Goal: Task Accomplishment & Management: Complete application form

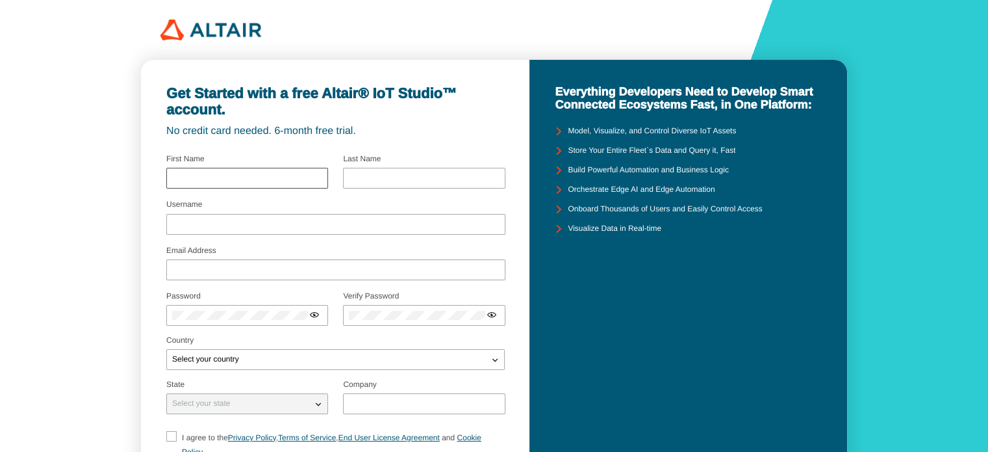
click at [271, 183] on div at bounding box center [247, 178] width 162 height 21
type input "Sanjay"
click at [367, 182] on input "text" at bounding box center [424, 178] width 150 height 9
type input "M"
drag, startPoint x: 329, startPoint y: 217, endPoint x: 325, endPoint y: 224, distance: 7.6
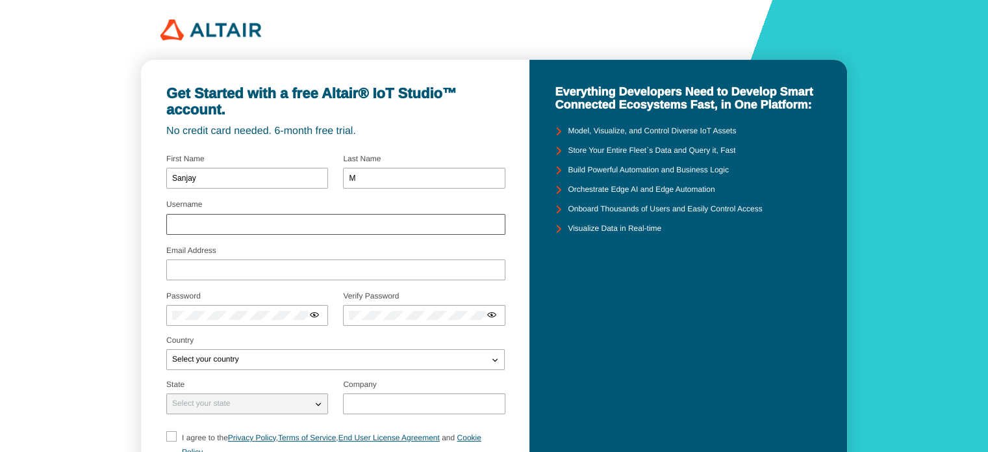
click at [325, 224] on div at bounding box center [335, 224] width 339 height 21
click at [325, 224] on input "Username" at bounding box center [336, 224] width 328 height 9
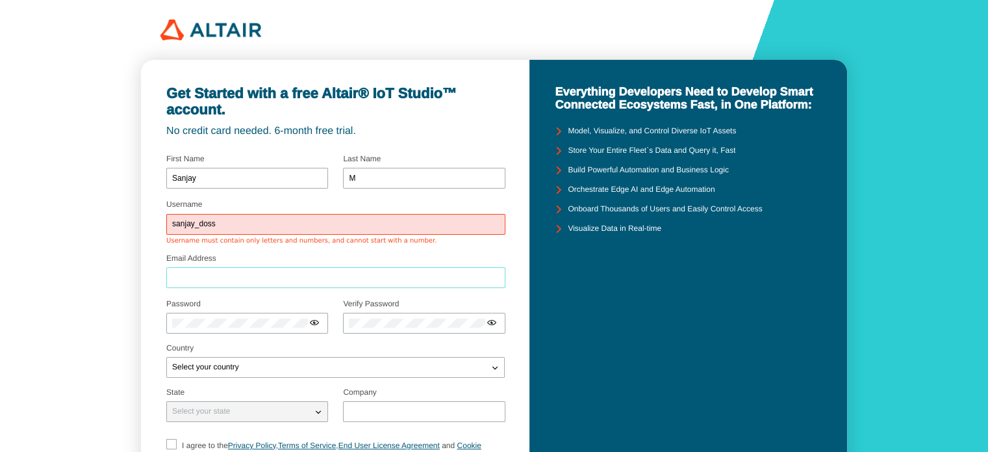
click at [313, 270] on div at bounding box center [335, 277] width 339 height 21
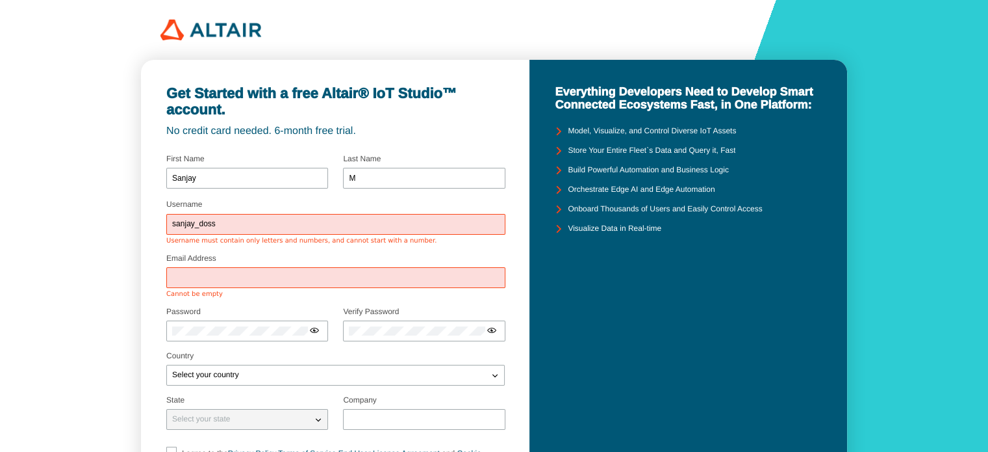
click at [332, 225] on input "sanjay_doss" at bounding box center [336, 224] width 328 height 9
type input "sanjaydoss"
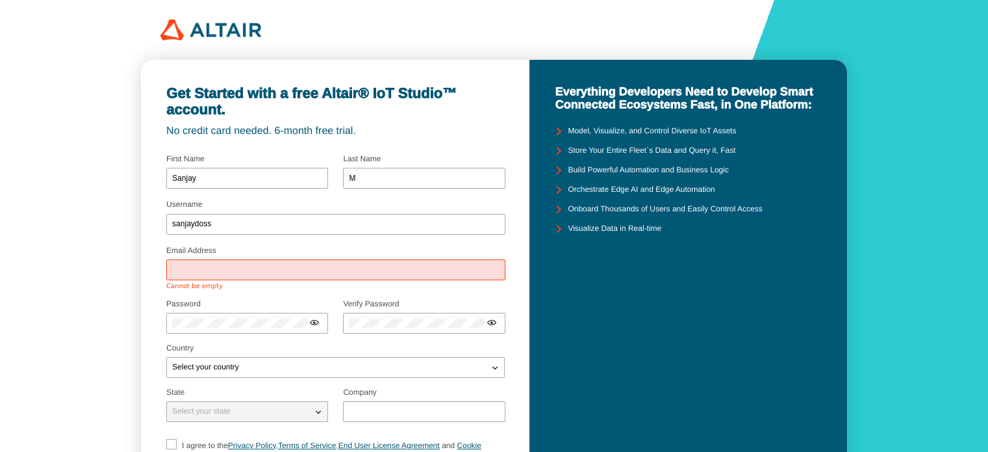
click at [317, 272] on div at bounding box center [335, 269] width 339 height 21
type input "[EMAIL_ADDRESS][DOMAIN_NAME]"
click at [266, 322] on div at bounding box center [247, 323] width 162 height 21
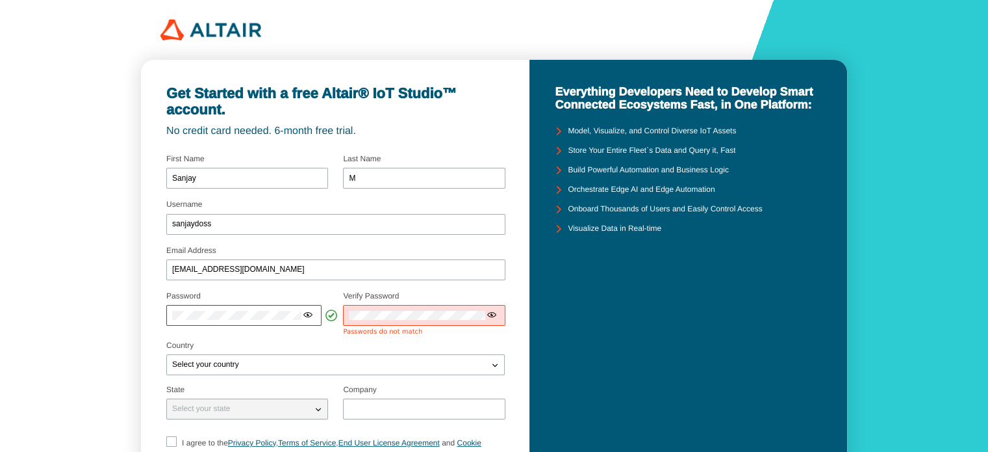
click at [311, 314] on iron-icon at bounding box center [308, 314] width 10 height 10
click at [276, 311] on div at bounding box center [243, 315] width 155 height 21
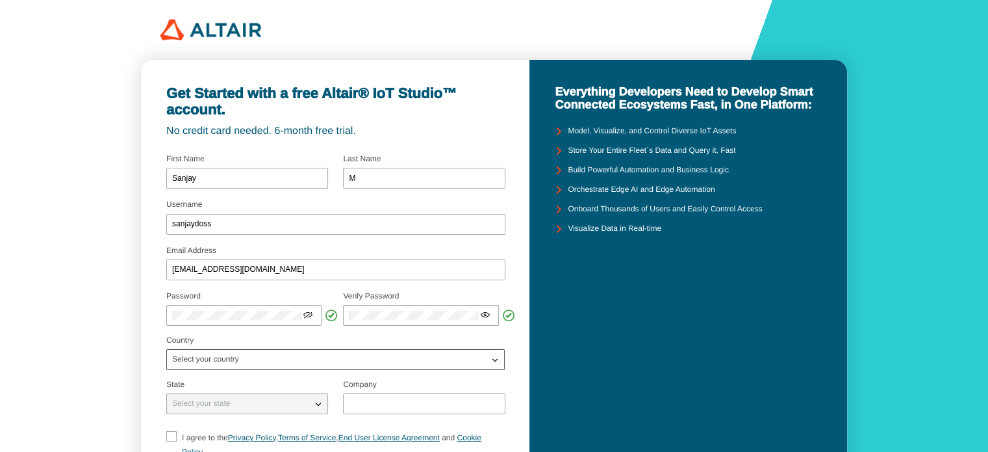
click at [335, 368] on div "Select your country" at bounding box center [335, 359] width 339 height 21
click at [340, 365] on div "Select your country" at bounding box center [328, 359] width 322 height 13
type input "india"
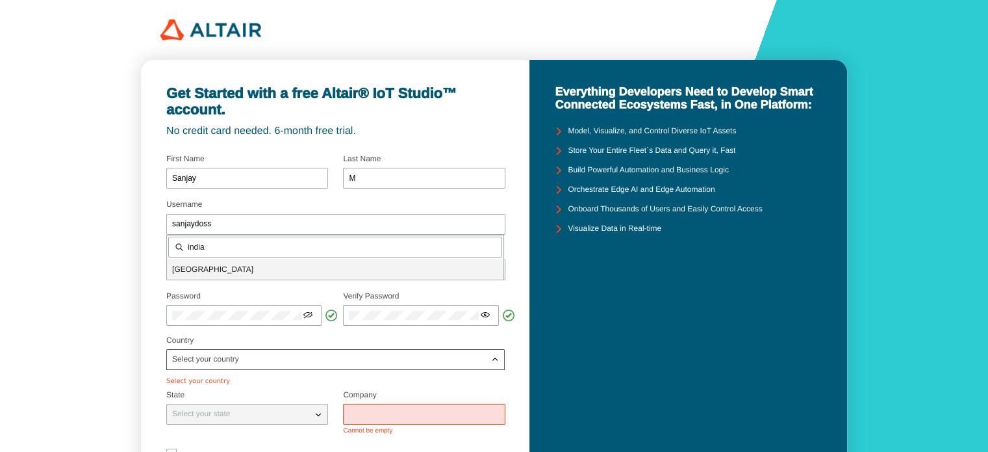
click at [301, 263] on p "[GEOGRAPHIC_DATA]" at bounding box center [335, 269] width 337 height 13
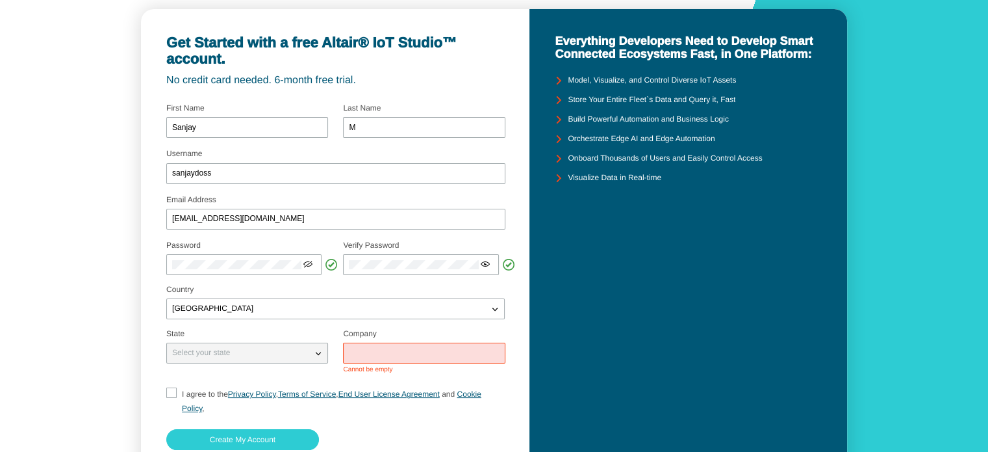
scroll to position [51, 0]
click at [299, 357] on div "Select your state" at bounding box center [239, 352] width 145 height 13
click at [316, 357] on iron-icon at bounding box center [318, 352] width 13 height 13
click at [320, 352] on iron-icon at bounding box center [318, 352] width 13 height 13
click at [319, 352] on iron-icon at bounding box center [318, 352] width 13 height 13
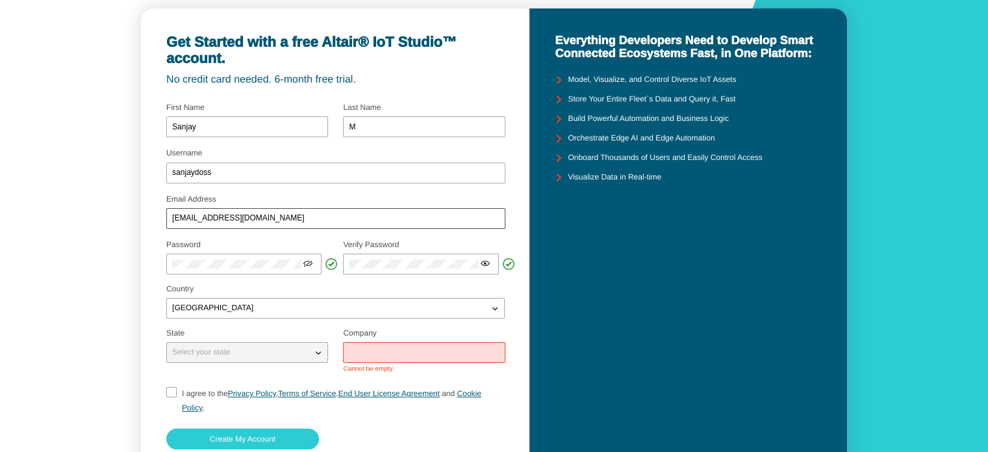
drag, startPoint x: 319, startPoint y: 352, endPoint x: 307, endPoint y: 213, distance: 139.6
click at [307, 213] on form "Username sanjaydoss Email Address [EMAIL_ADDRESS][DOMAIN_NAME] Password" at bounding box center [335, 291] width 339 height 387
click at [307, 213] on div "[EMAIL_ADDRESS][DOMAIN_NAME]" at bounding box center [335, 218] width 339 height 21
click at [303, 221] on input "[EMAIL_ADDRESS][DOMAIN_NAME]" at bounding box center [336, 218] width 328 height 9
drag, startPoint x: 303, startPoint y: 221, endPoint x: 166, endPoint y: 219, distance: 136.5
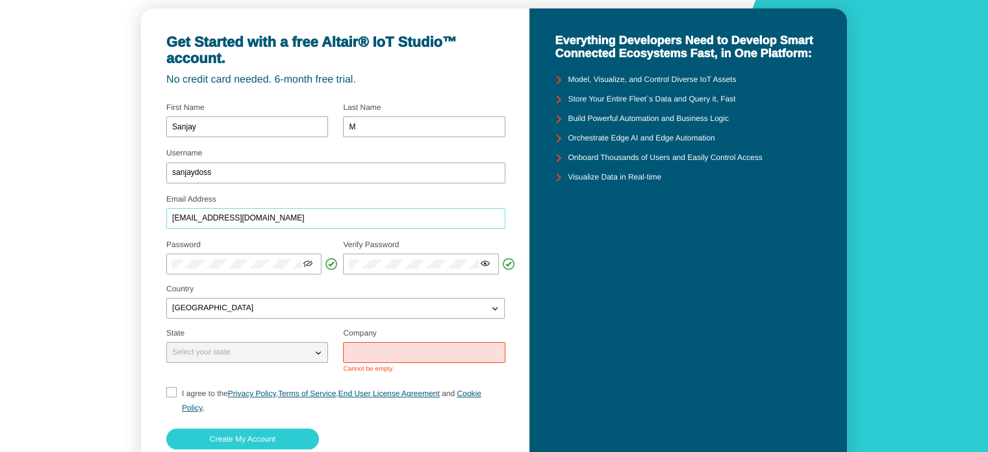
click at [166, 219] on div "[EMAIL_ADDRESS][DOMAIN_NAME]" at bounding box center [335, 218] width 339 height 21
type input "[EMAIL_ADDRESS][DOMAIN_NAME]"
click at [211, 346] on div "Select your state" at bounding box center [239, 352] width 145 height 13
click at [317, 354] on iron-icon at bounding box center [318, 352] width 13 height 13
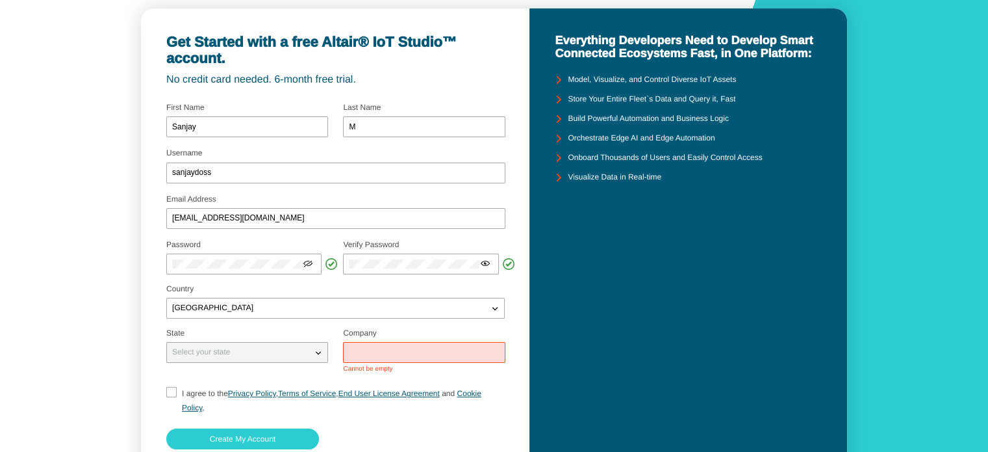
click at [357, 355] on input "text" at bounding box center [424, 352] width 150 height 9
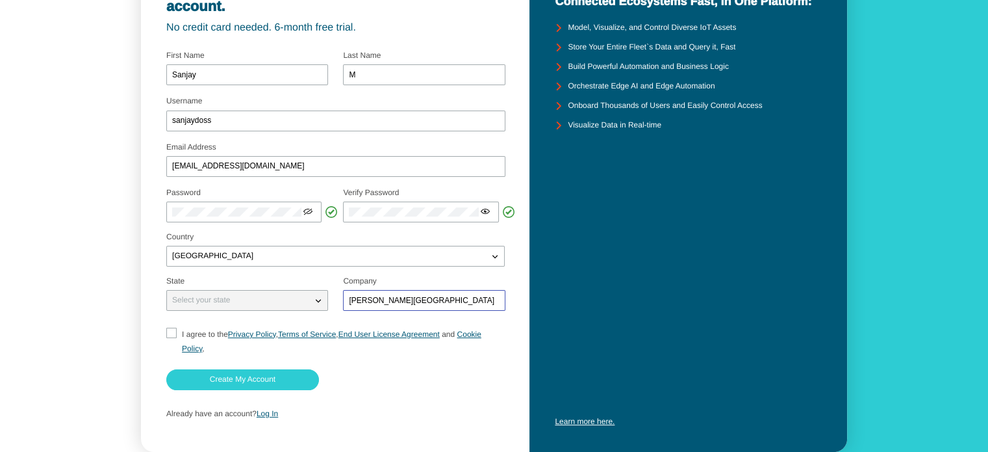
scroll to position [104, 0]
type input "[PERSON_NAME][GEOGRAPHIC_DATA]"
click at [169, 327] on input "I agree to the Privacy Policy , Terms of Service , End User License Agreement a…" at bounding box center [170, 341] width 8 height 28
checkbox input "true"
click at [319, 300] on iron-icon at bounding box center [318, 299] width 13 height 13
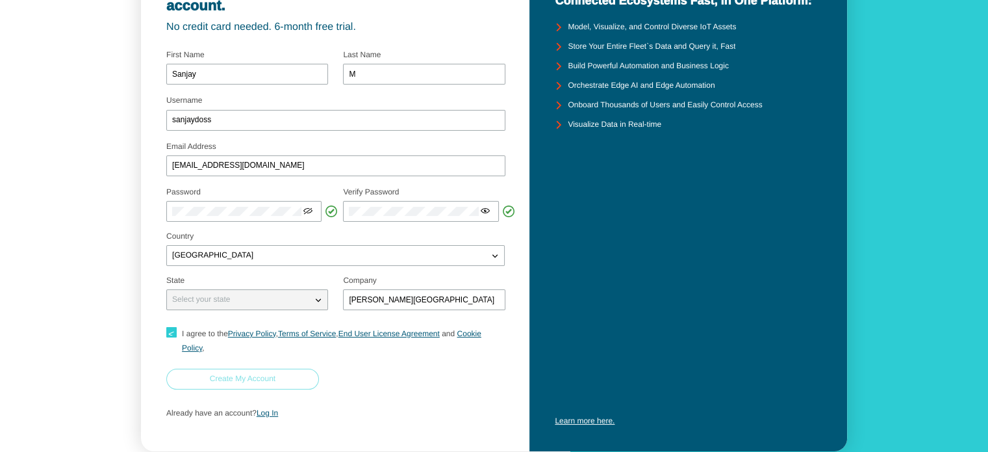
click at [242, 384] on paper-button "Create My Account" at bounding box center [242, 378] width 153 height 21
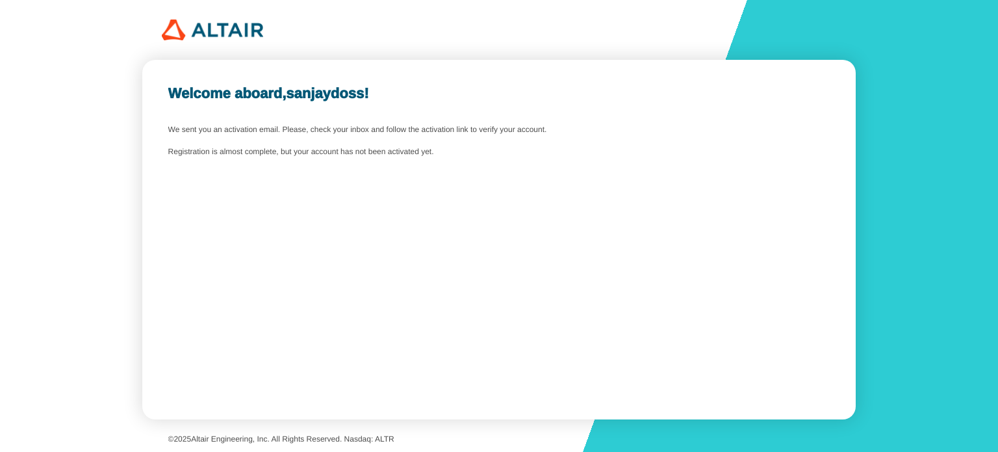
drag, startPoint x: 445, startPoint y: 161, endPoint x: 182, endPoint y: 129, distance: 264.4
click at [182, 129] on div "Welcome aboard, sanjaydoss ! We sent you an activation email. Please, check you…" at bounding box center [498, 239] width 713 height 359
click at [0, 0] on slot "We sent you an activation email. Please, check your inbox and follow the activa…" at bounding box center [0, 0] width 0 height 0
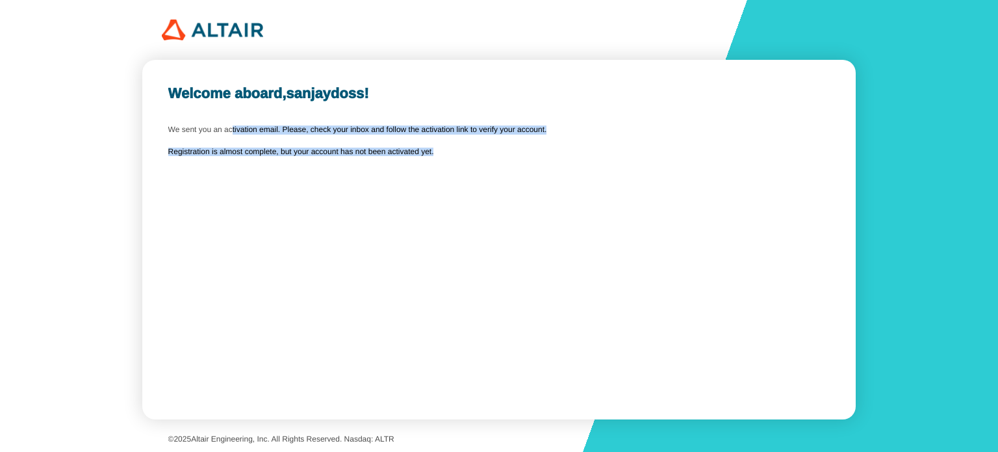
drag, startPoint x: 182, startPoint y: 129, endPoint x: 458, endPoint y: 155, distance: 276.8
click at [458, 155] on div "Welcome aboard, sanjaydoss ! We sent you an activation email. Please, check you…" at bounding box center [498, 239] width 713 height 359
click at [458, 155] on div "Registration is almost complete, but your account has not been activated yet." at bounding box center [499, 152] width 662 height 9
drag, startPoint x: 458, startPoint y: 155, endPoint x: 196, endPoint y: 131, distance: 262.4
click at [196, 131] on div "Welcome aboard, sanjaydoss ! We sent you an activation email. Please, check you…" at bounding box center [498, 239] width 713 height 359
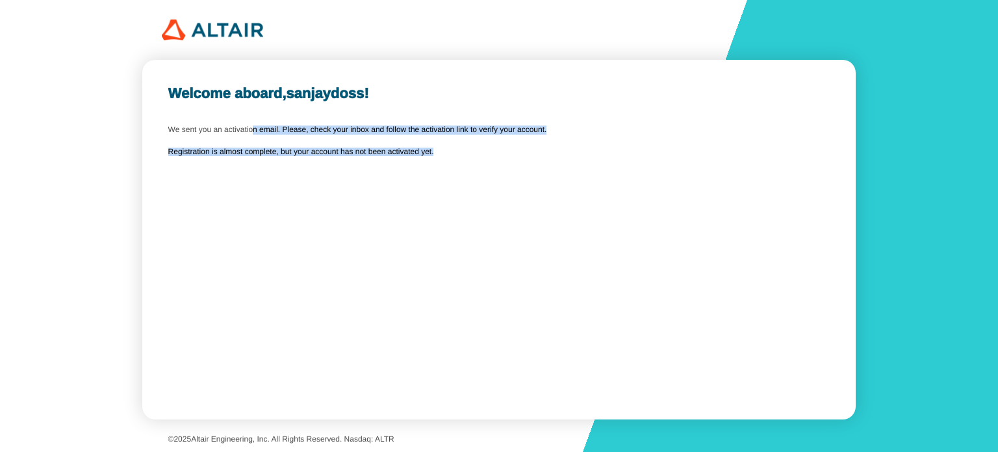
click at [0, 0] on slot "We sent you an activation email. Please, check your inbox and follow the activa…" at bounding box center [0, 0] width 0 height 0
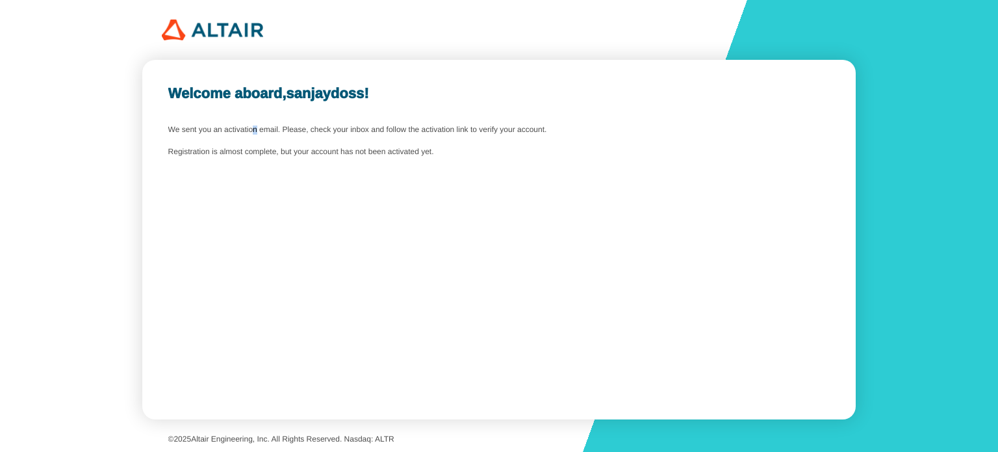
click at [0, 0] on slot "We sent you an activation email. Please, check your inbox and follow the activa…" at bounding box center [0, 0] width 0 height 0
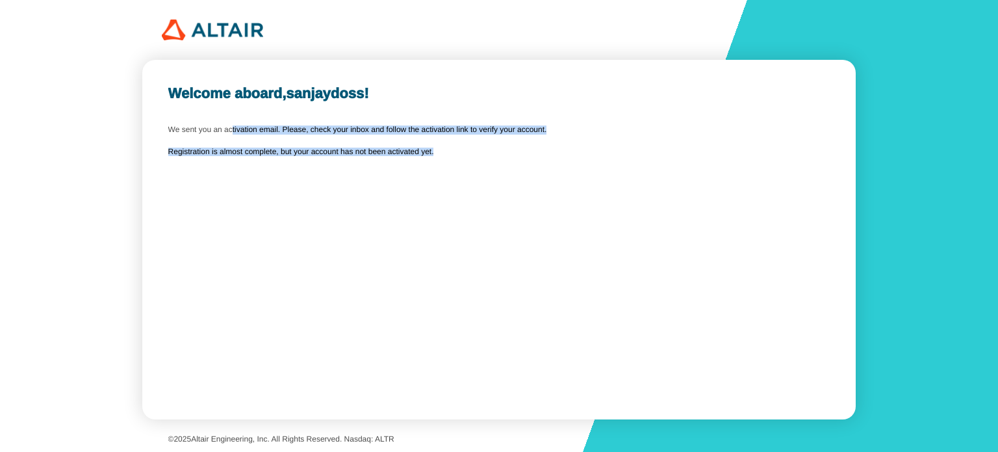
drag, startPoint x: 196, startPoint y: 131, endPoint x: 437, endPoint y: 155, distance: 241.7
click at [437, 155] on div "Welcome aboard, sanjaydoss ! We sent you an activation email. Please, check you…" at bounding box center [498, 239] width 713 height 359
click at [437, 155] on div "Registration is almost complete, but your account has not been activated yet." at bounding box center [499, 152] width 662 height 9
drag, startPoint x: 437, startPoint y: 155, endPoint x: 188, endPoint y: 123, distance: 251.0
click at [188, 123] on div "Welcome aboard, sanjaydoss ! We sent you an activation email. Please, check you…" at bounding box center [498, 239] width 713 height 359
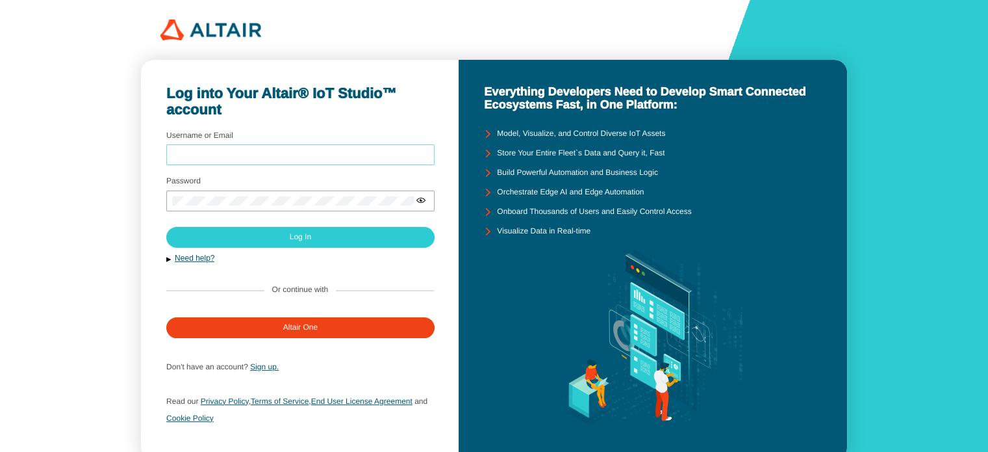
click at [418, 151] on input "Username or Email" at bounding box center [300, 155] width 257 height 9
type input "sanjaydoss"
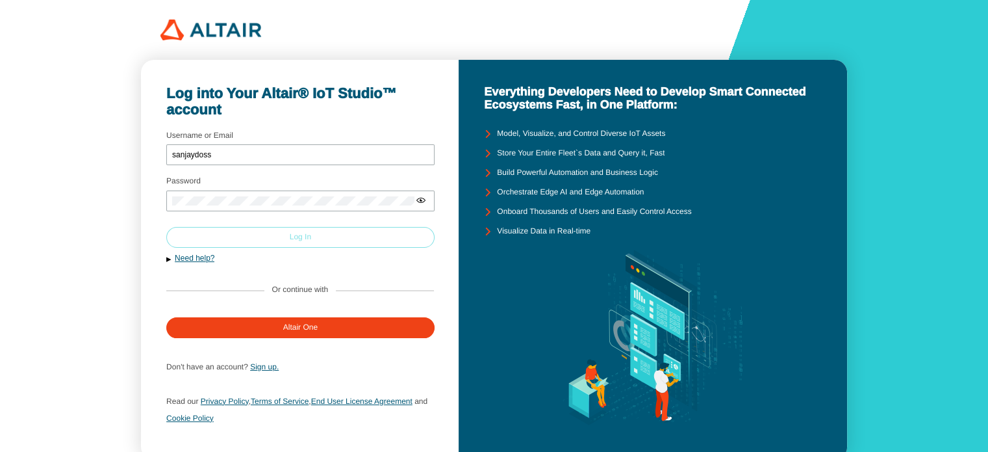
click at [326, 239] on paper-button "Log In" at bounding box center [300, 237] width 268 height 21
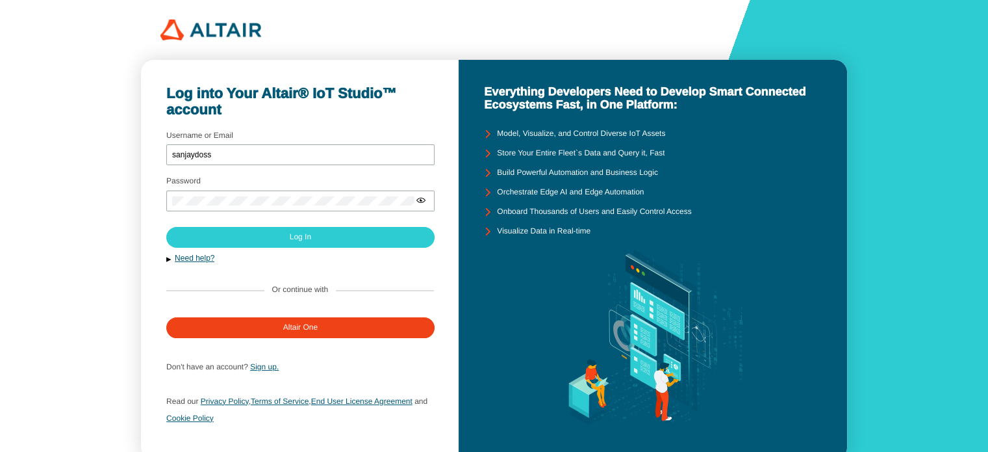
scroll to position [39, 0]
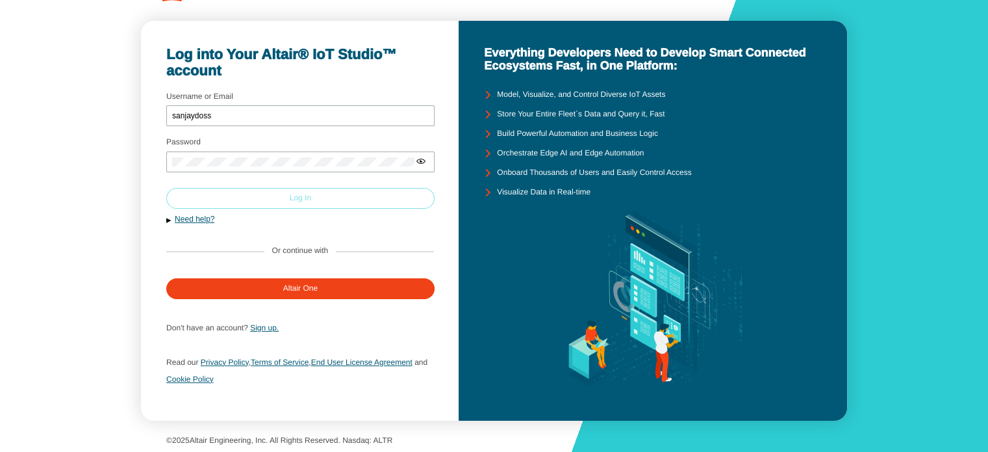
click at [318, 194] on paper-button "Log In" at bounding box center [300, 198] width 268 height 21
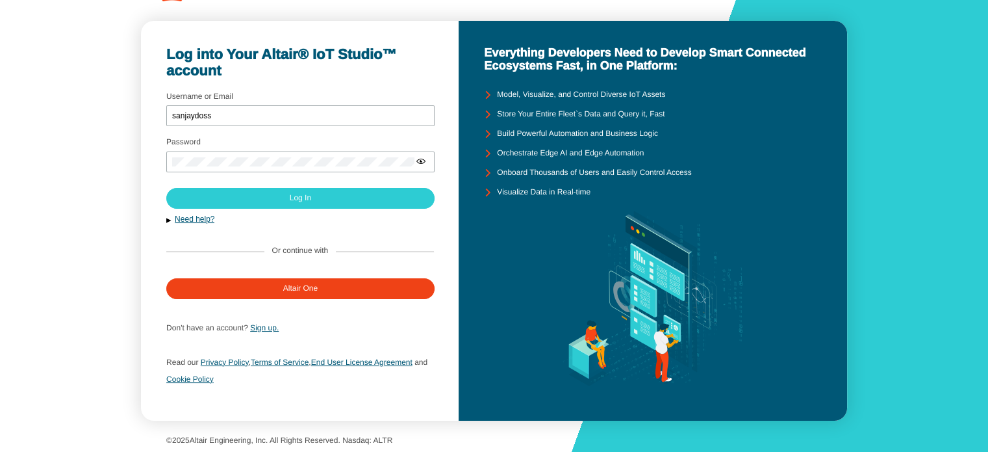
click at [484, 185] on iron-icon at bounding box center [487, 192] width 19 height 19
click at [489, 188] on iron-icon at bounding box center [487, 192] width 19 height 19
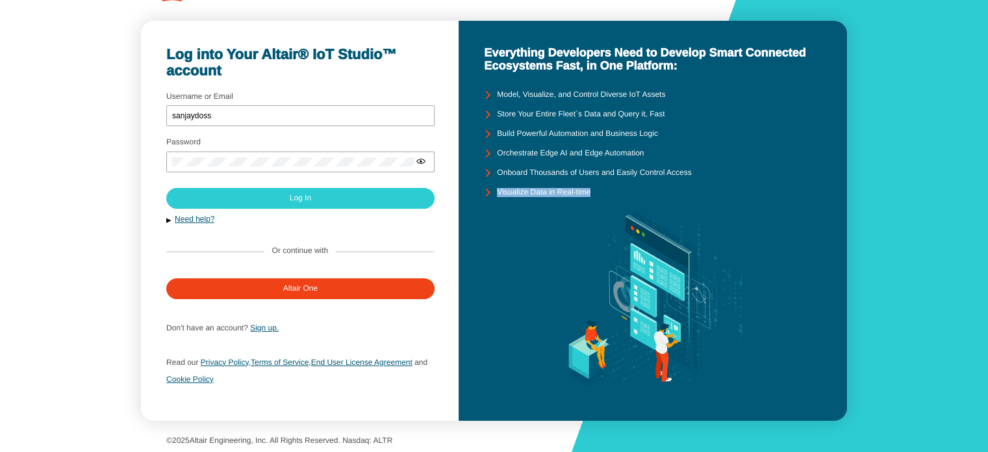
drag, startPoint x: 489, startPoint y: 188, endPoint x: 559, endPoint y: 198, distance: 70.9
click at [559, 198] on div "Visualize Data in Real-time" at bounding box center [653, 192] width 338 height 19
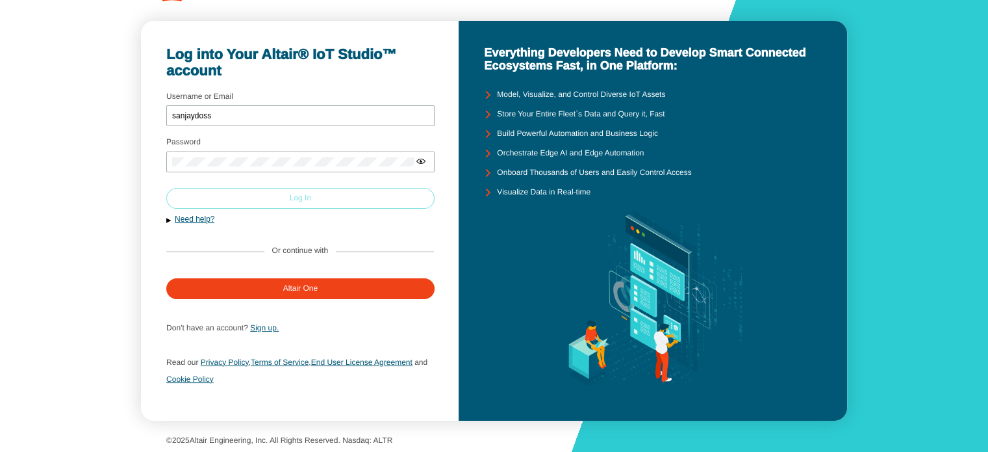
click at [361, 205] on paper-button "Log In" at bounding box center [300, 198] width 268 height 21
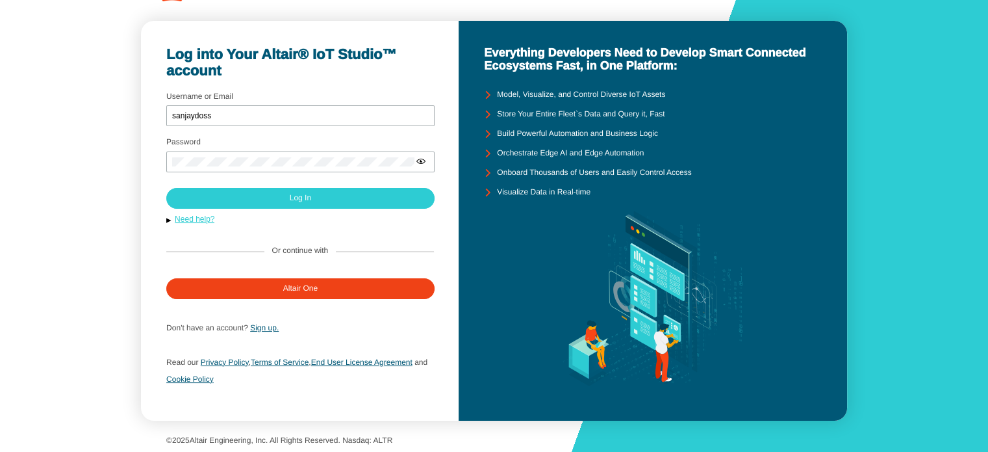
click at [184, 217] on link "Need help?" at bounding box center [195, 218] width 40 height 9
